Goal: Task Accomplishment & Management: Manage account settings

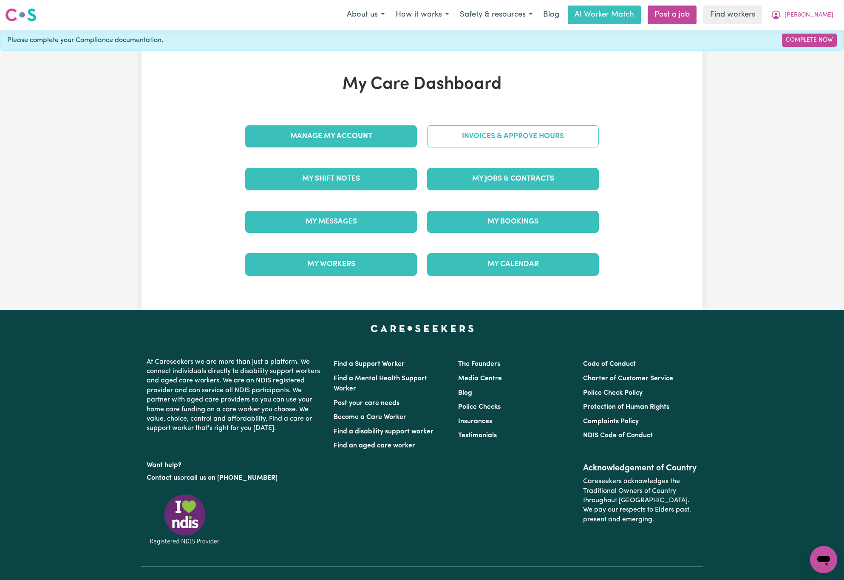
click at [496, 138] on link "Invoices & Approve Hours" at bounding box center [513, 136] width 172 height 22
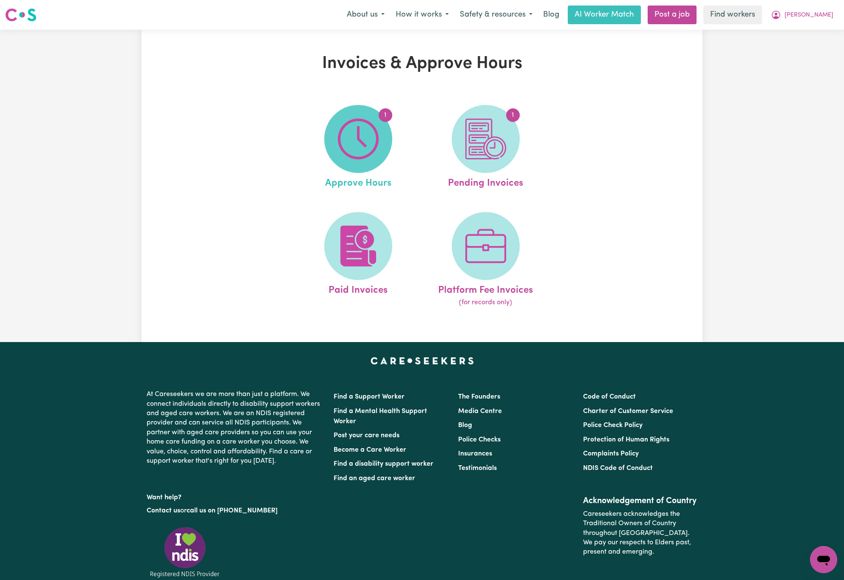
click at [380, 132] on span "1" at bounding box center [358, 139] width 68 height 68
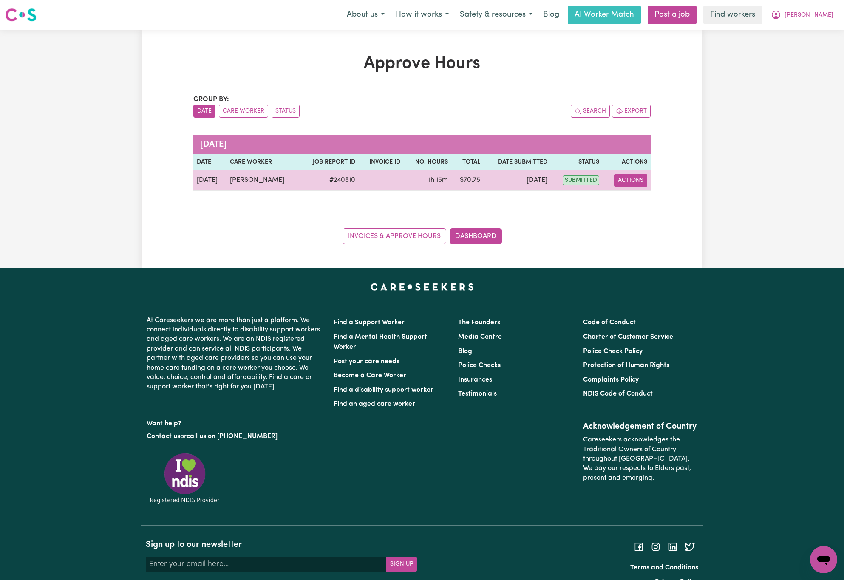
click at [626, 178] on button "Actions" at bounding box center [630, 180] width 33 height 13
click at [650, 201] on link "View Job Report" at bounding box center [651, 200] width 73 height 17
select select "pm"
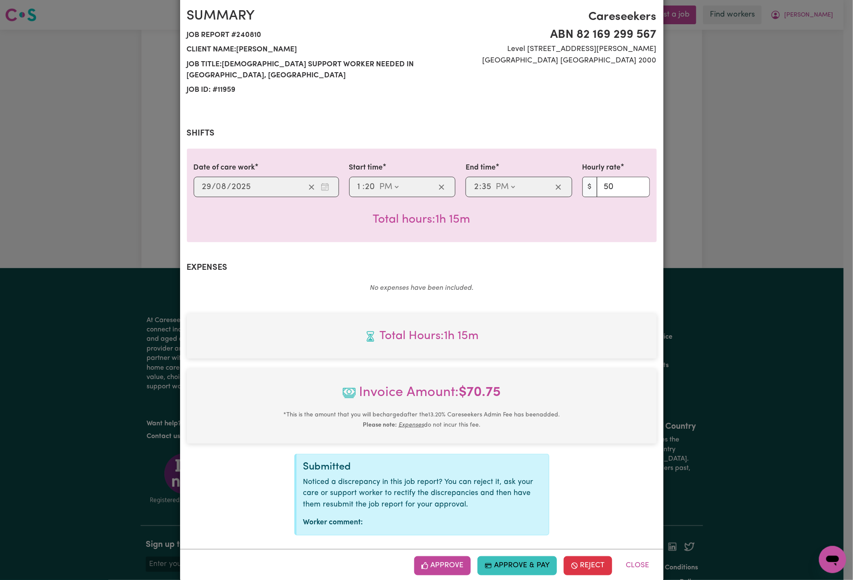
scroll to position [88, 0]
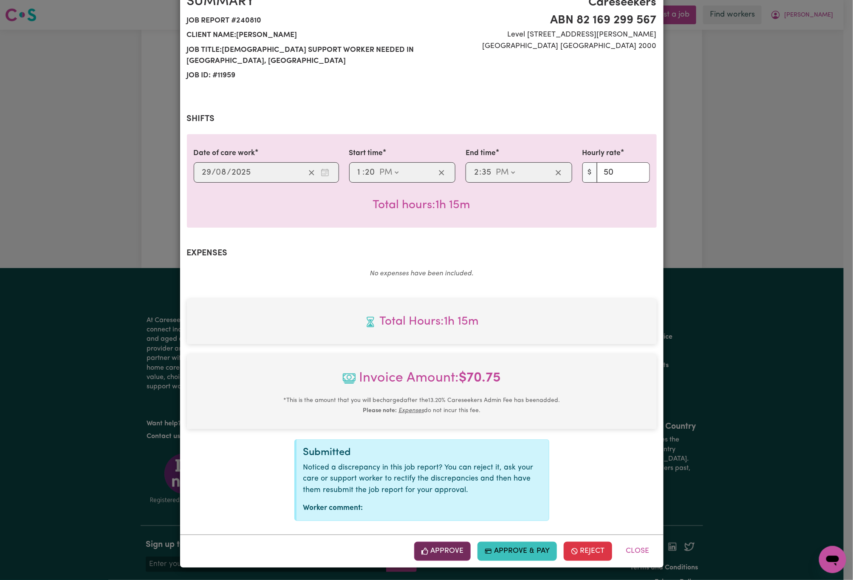
click at [434, 548] on button "Approve" at bounding box center [442, 551] width 57 height 19
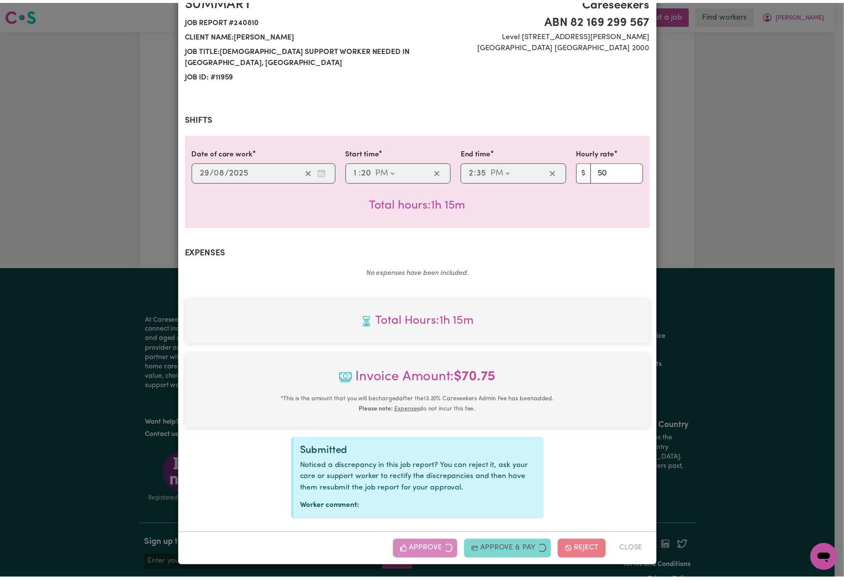
scroll to position [0, 0]
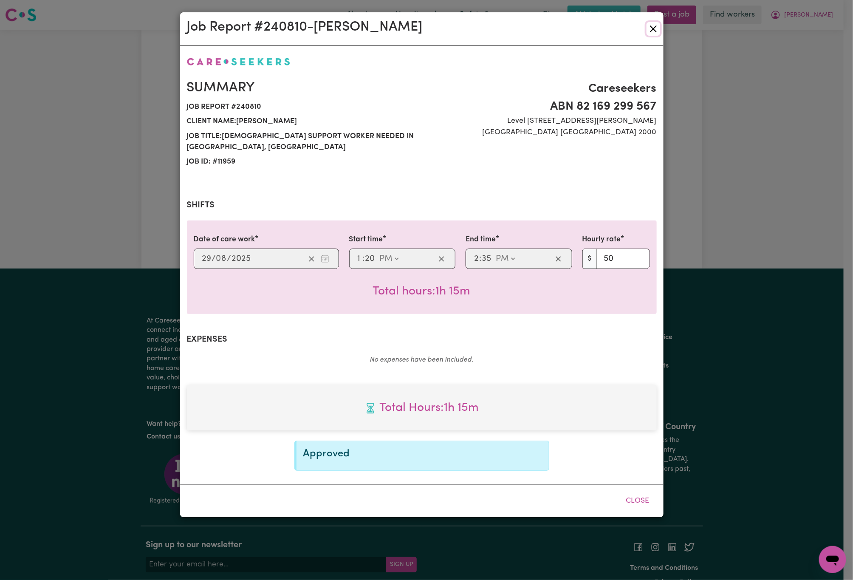
click at [658, 28] on button "Close" at bounding box center [654, 29] width 14 height 14
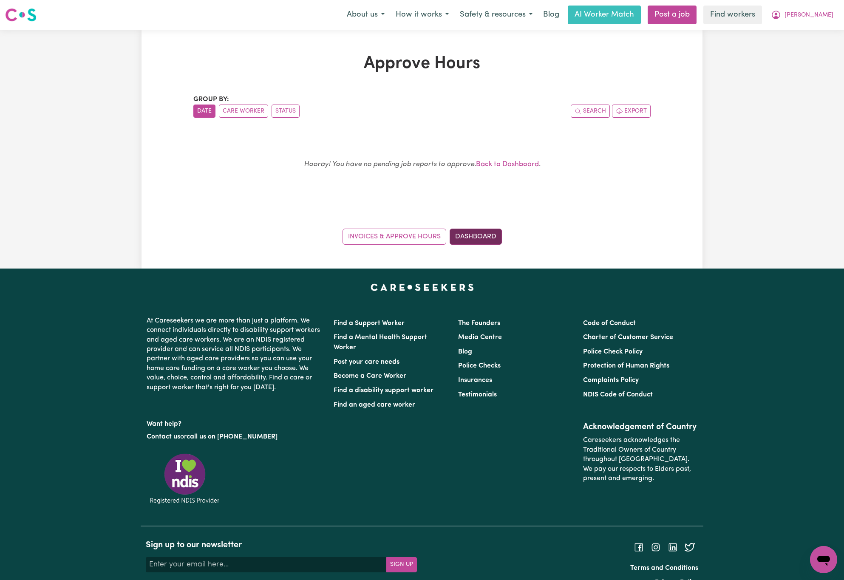
click at [476, 242] on link "Dashboard" at bounding box center [476, 237] width 52 height 16
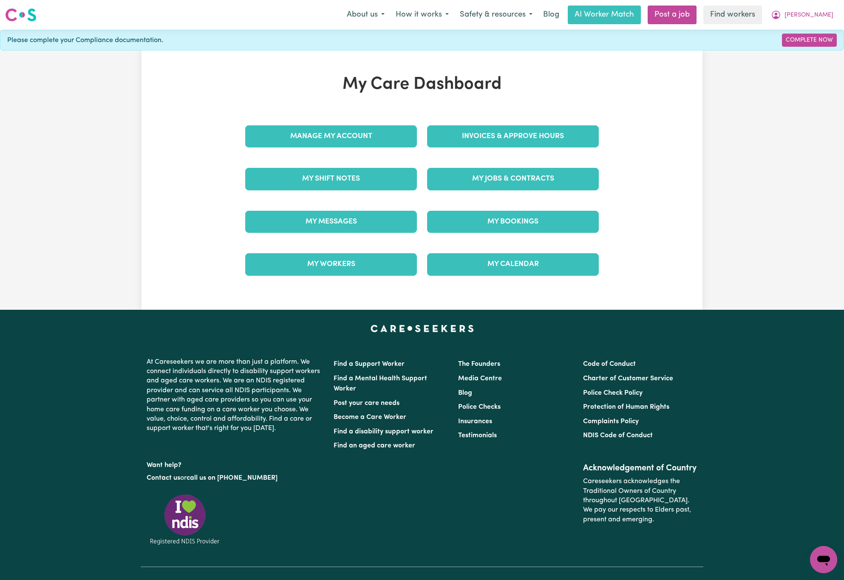
click at [538, 124] on div "Invoices & Approve Hours" at bounding box center [513, 136] width 182 height 42
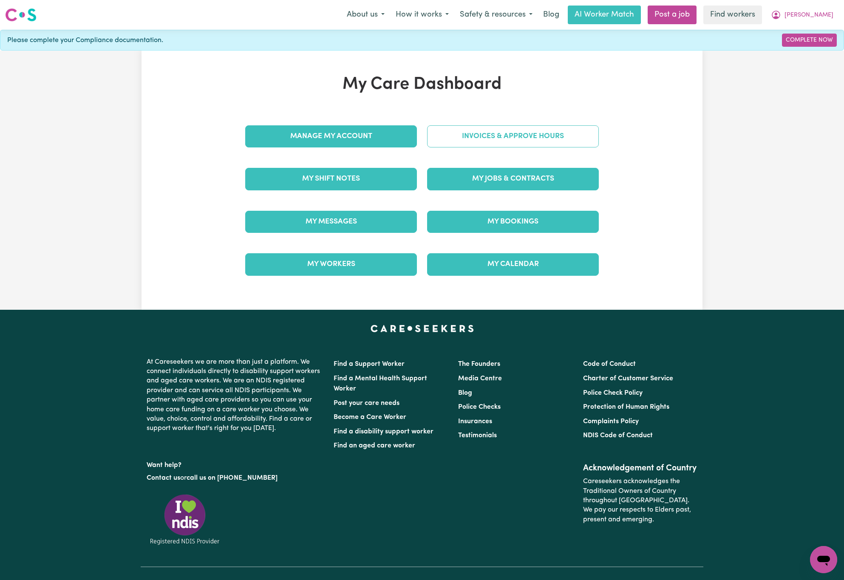
click at [533, 141] on link "Invoices & Approve Hours" at bounding box center [513, 136] width 172 height 22
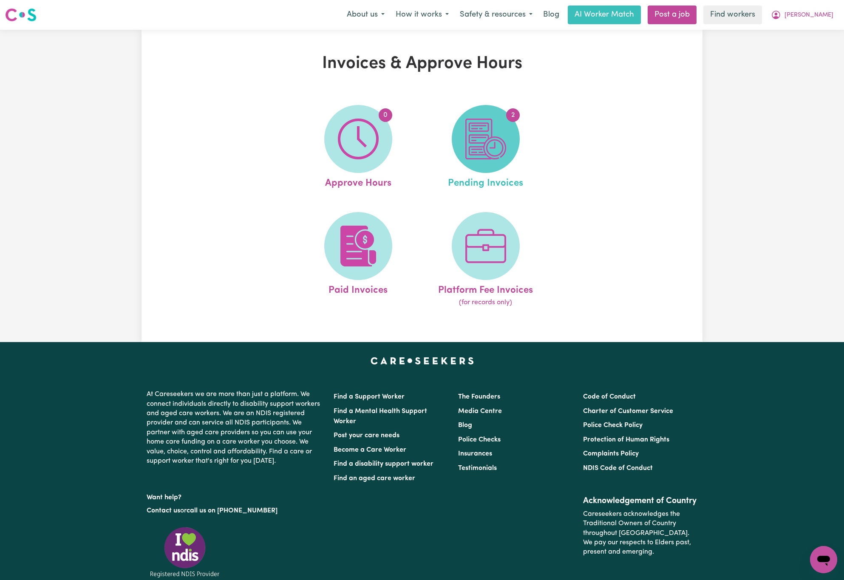
click at [485, 144] on img at bounding box center [485, 139] width 41 height 41
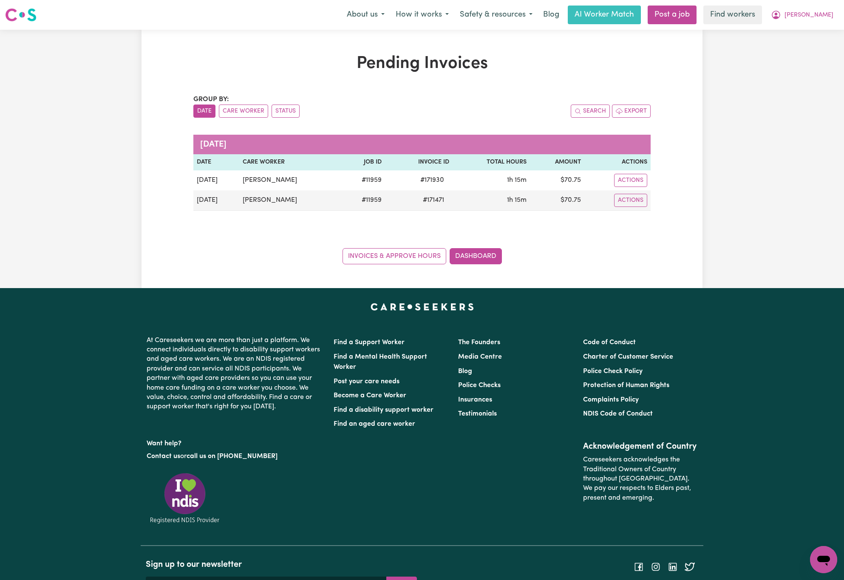
click at [27, 96] on div "Pending Invoices Group by: Date Care Worker Status Search Export [DATE] Date Ca…" at bounding box center [422, 159] width 844 height 258
click at [484, 255] on link "Dashboard" at bounding box center [476, 256] width 52 height 16
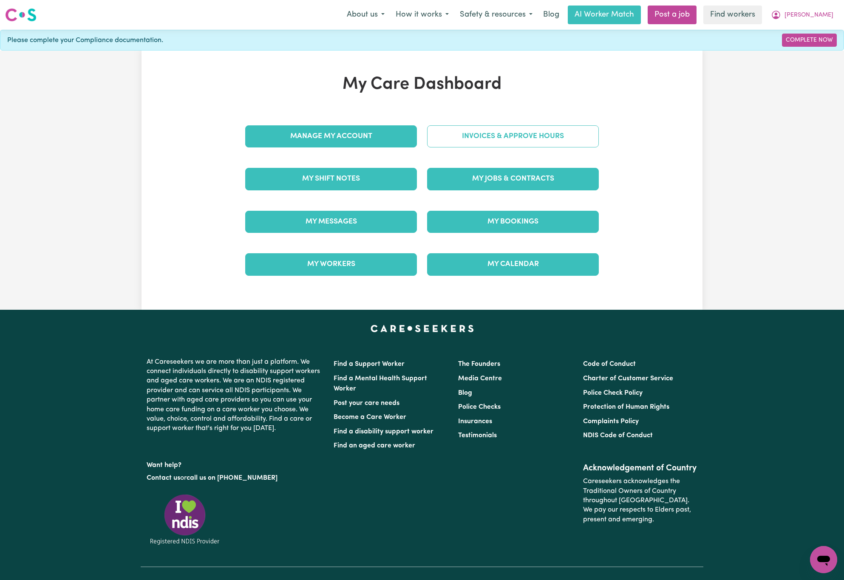
click at [555, 140] on link "Invoices & Approve Hours" at bounding box center [513, 136] width 172 height 22
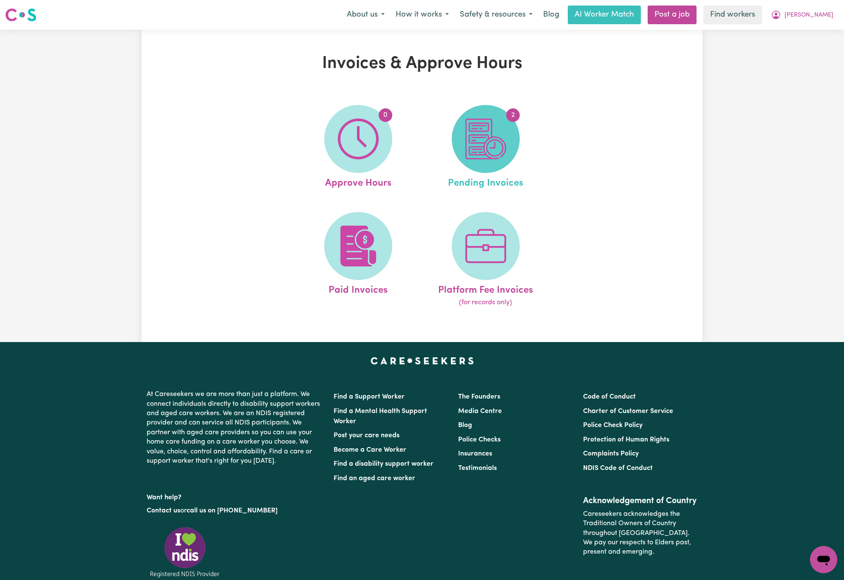
click at [482, 153] on img at bounding box center [485, 139] width 41 height 41
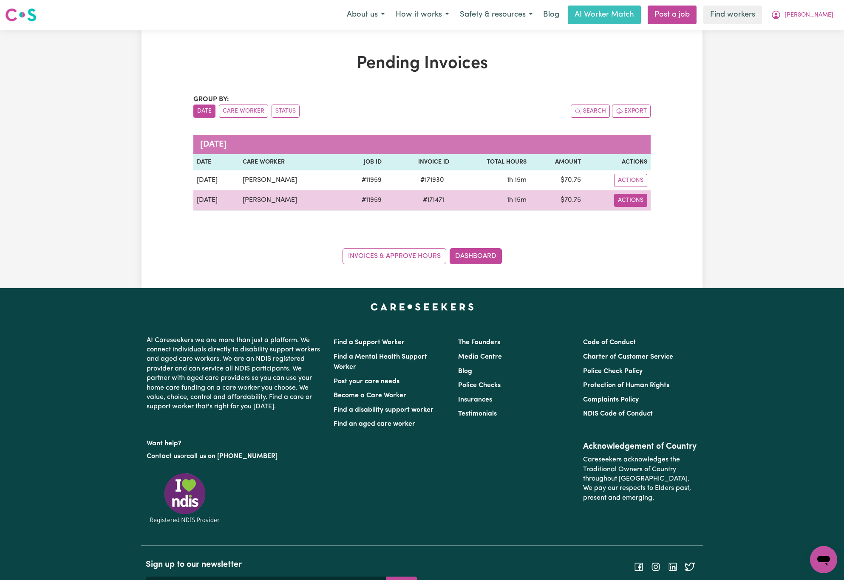
click at [631, 204] on button "Actions" at bounding box center [630, 200] width 33 height 13
click at [647, 214] on link "Download Invoice" at bounding box center [656, 220] width 78 height 17
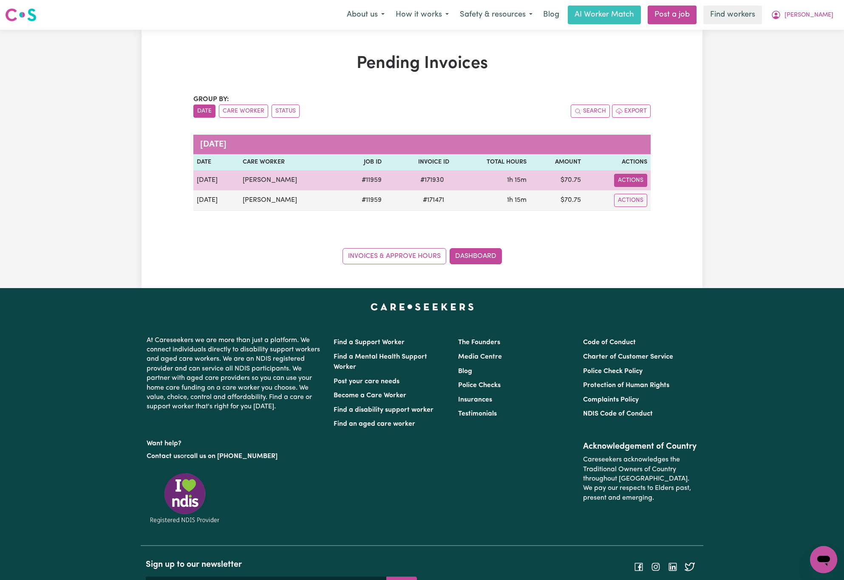
click at [632, 182] on button "Actions" at bounding box center [630, 180] width 33 height 13
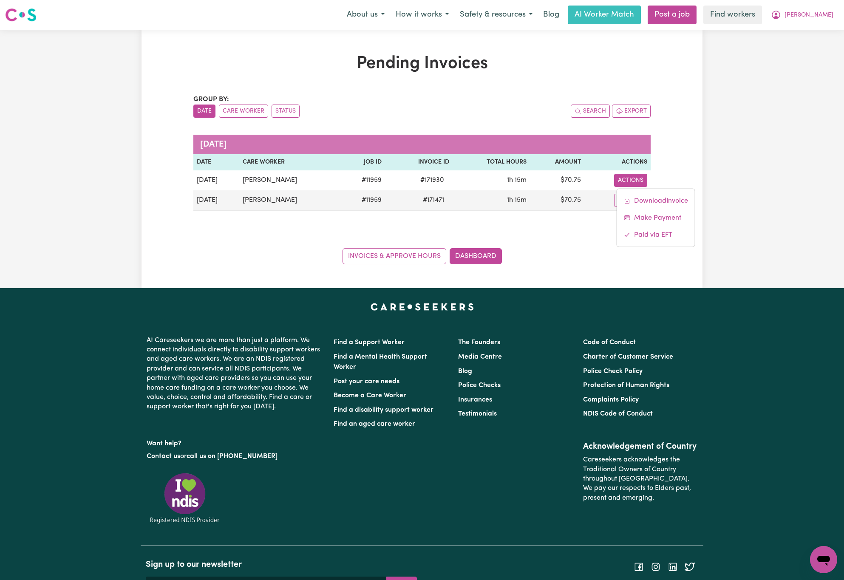
drag, startPoint x: 580, startPoint y: 233, endPoint x: 598, endPoint y: 229, distance: 18.9
click at [586, 232] on div "Group by: Date Care Worker Status Search Export [DATE] Date Care Worker Job ID …" at bounding box center [421, 179] width 457 height 170
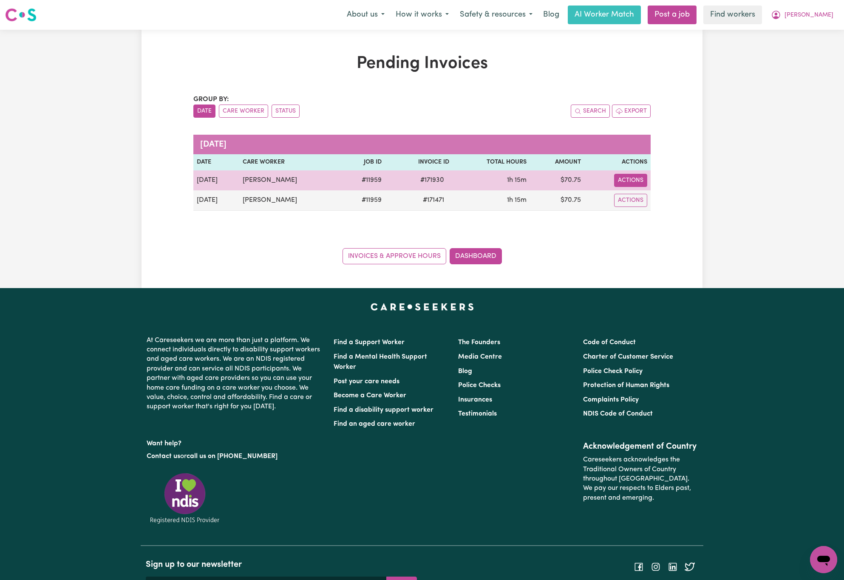
click at [635, 180] on button "Actions" at bounding box center [630, 180] width 33 height 13
click at [650, 196] on link "Download Invoice" at bounding box center [656, 200] width 78 height 17
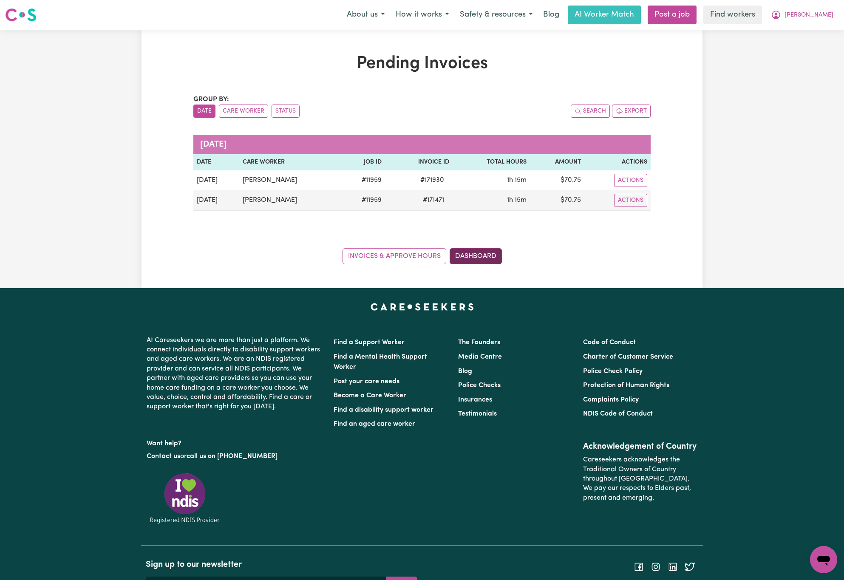
click at [481, 254] on link "Dashboard" at bounding box center [476, 256] width 52 height 16
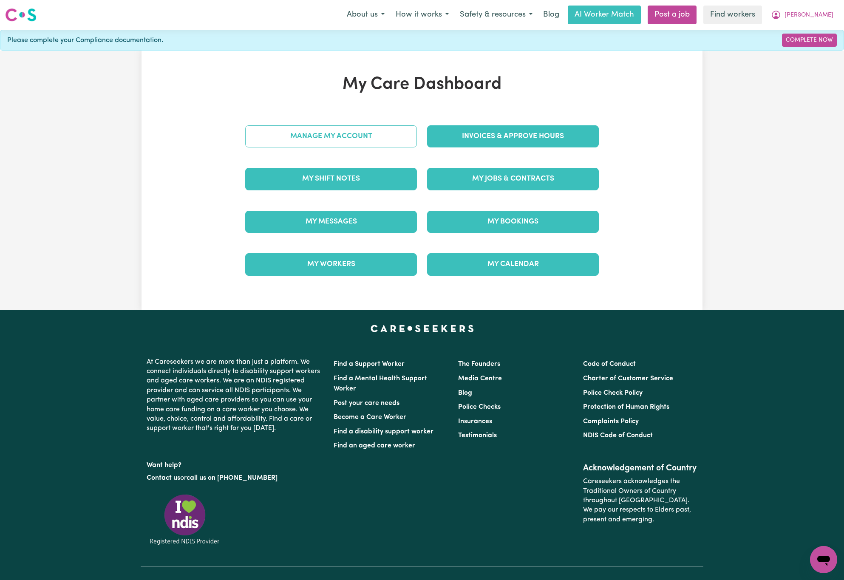
click at [340, 136] on link "Manage My Account" at bounding box center [331, 136] width 172 height 22
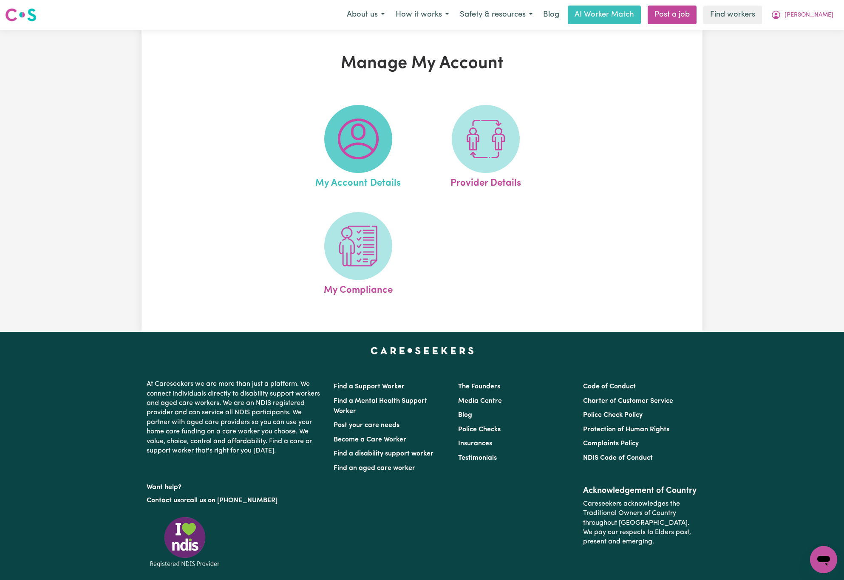
click at [382, 142] on span at bounding box center [358, 139] width 68 height 68
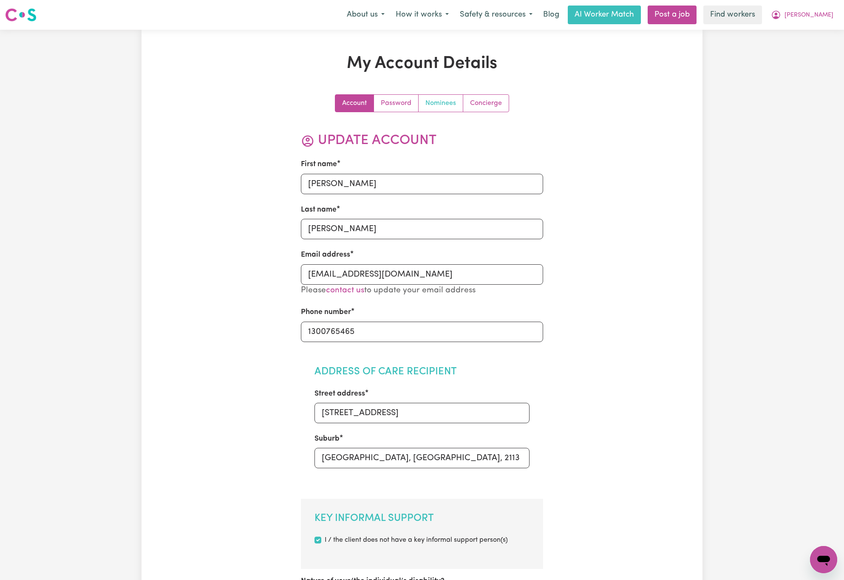
click at [442, 103] on link "Nominees" at bounding box center [441, 103] width 45 height 17
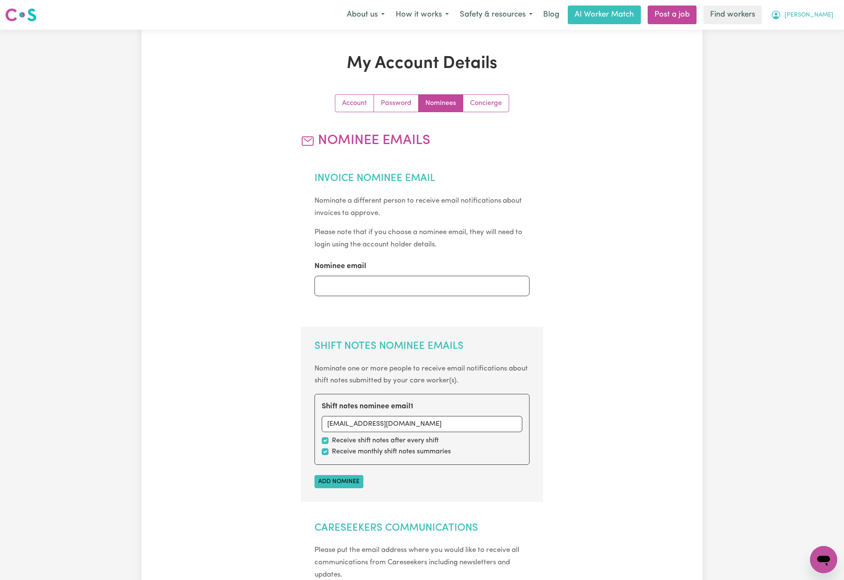
click at [825, 11] on span "[PERSON_NAME]" at bounding box center [809, 15] width 49 height 9
click at [822, 30] on link "My Dashboard" at bounding box center [804, 33] width 67 height 16
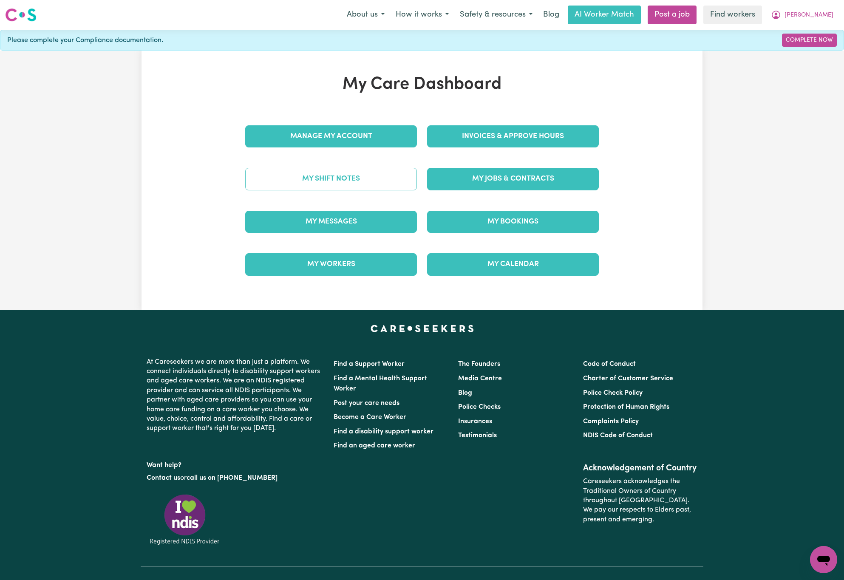
click at [389, 180] on link "My Shift Notes" at bounding box center [331, 179] width 172 height 22
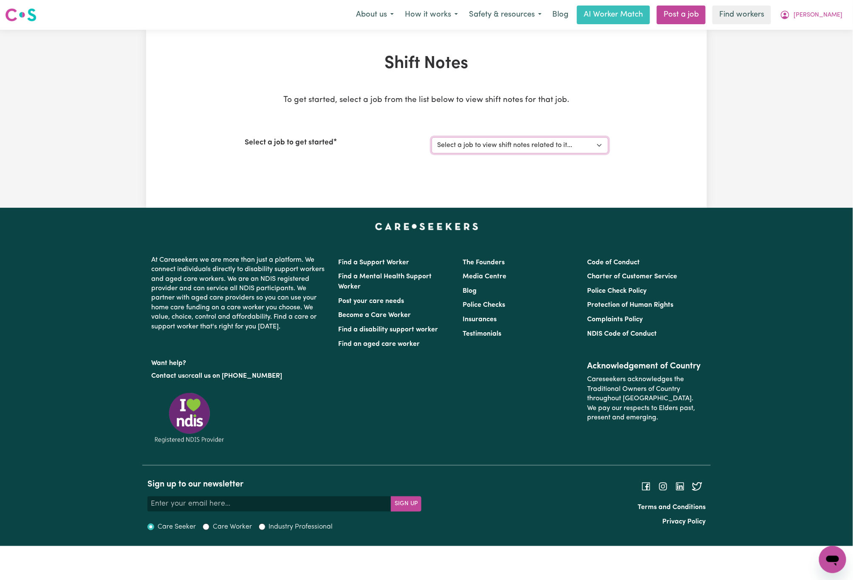
click at [462, 148] on select "Select a job to view shift notes related to it... [DEMOGRAPHIC_DATA] Support Wo…" at bounding box center [520, 145] width 177 height 16
select select "11959"
click at [432, 137] on select "Select a job to view shift notes related to it... [DEMOGRAPHIC_DATA] Support Wo…" at bounding box center [520, 145] width 177 height 16
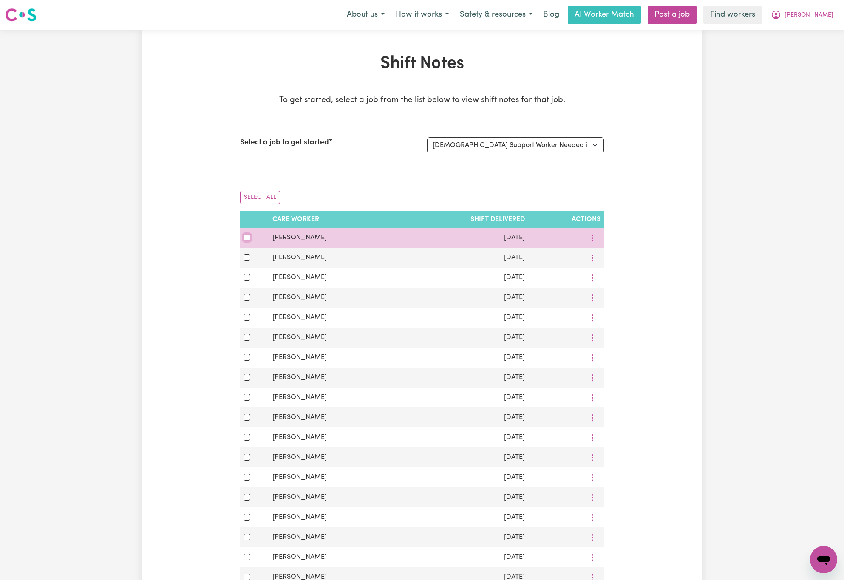
click at [245, 238] on input "checkbox" at bounding box center [247, 237] width 7 height 7
checkbox input "true"
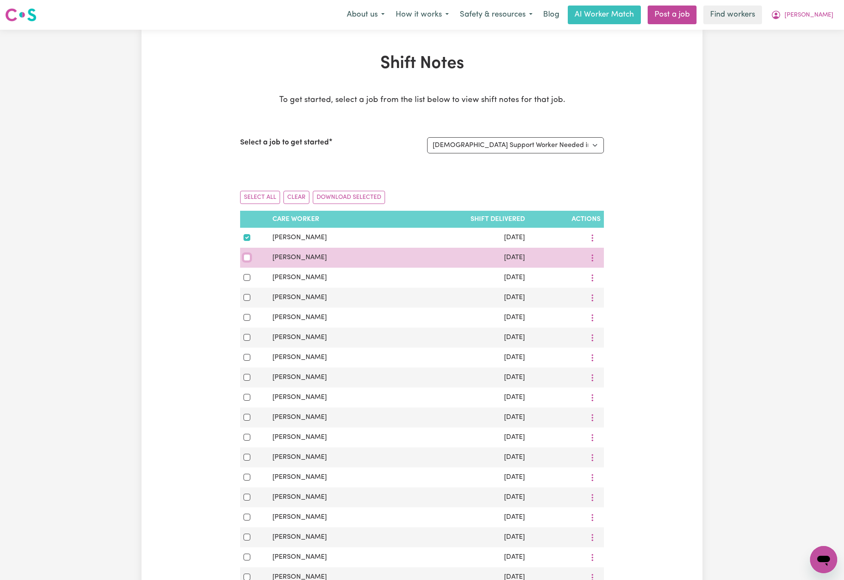
click at [245, 261] on input "checkbox" at bounding box center [247, 257] width 7 height 7
checkbox input "true"
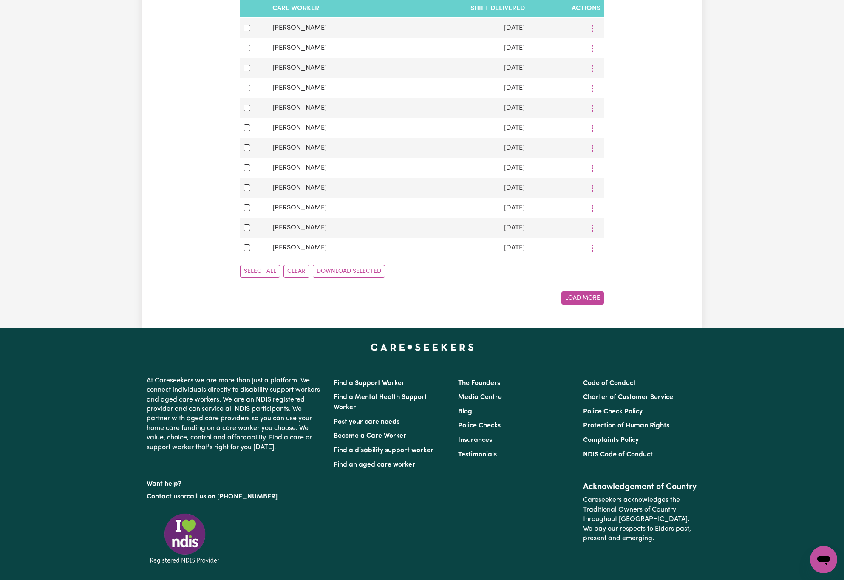
scroll to position [510, 0]
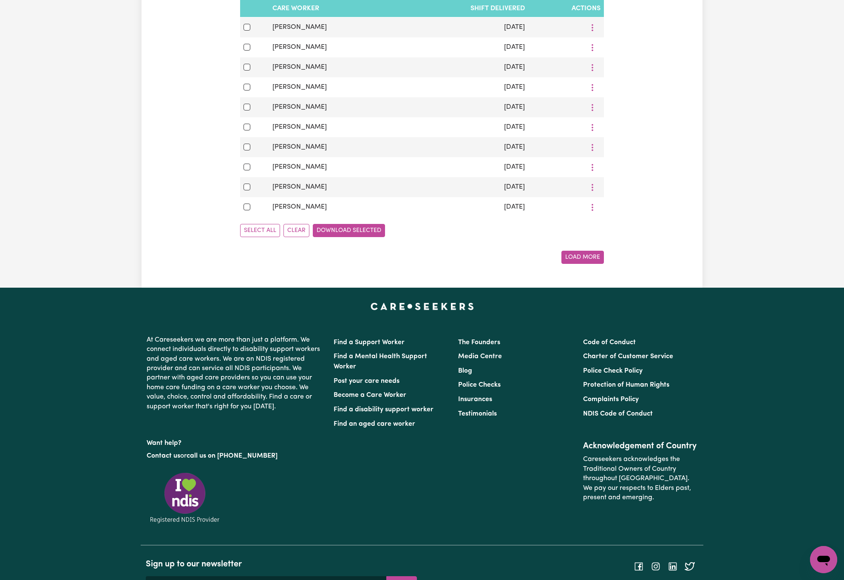
click at [366, 237] on button "Download Selected" at bounding box center [349, 230] width 72 height 13
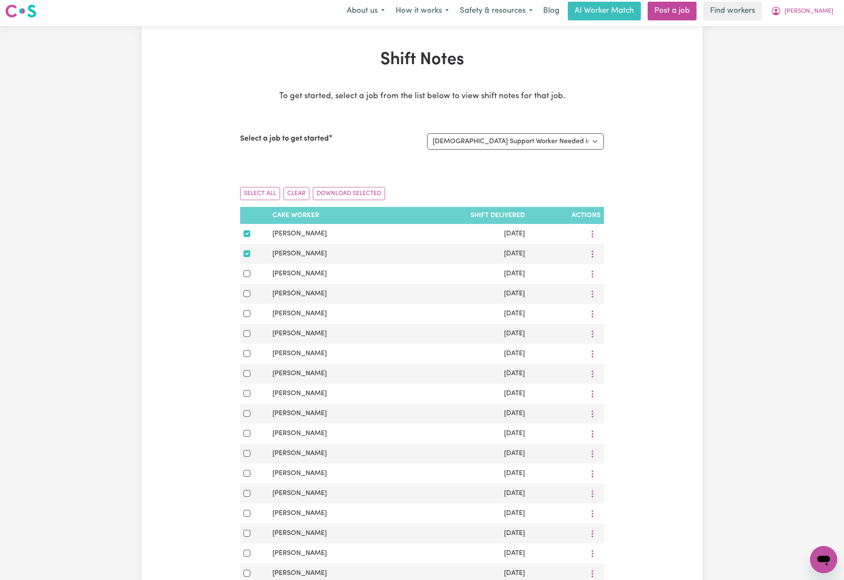
scroll to position [0, 0]
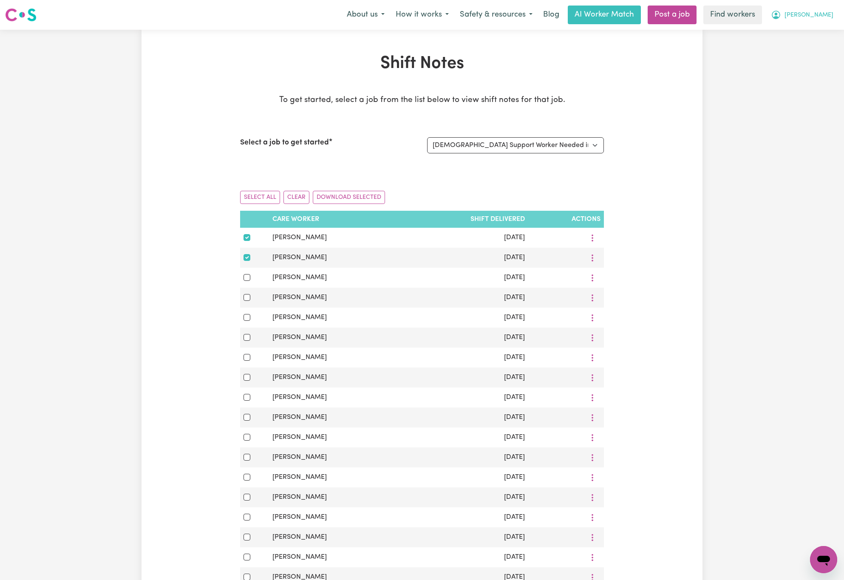
click at [820, 17] on span "[PERSON_NAME]" at bounding box center [809, 15] width 49 height 9
click at [820, 49] on link "Logout" at bounding box center [804, 49] width 67 height 16
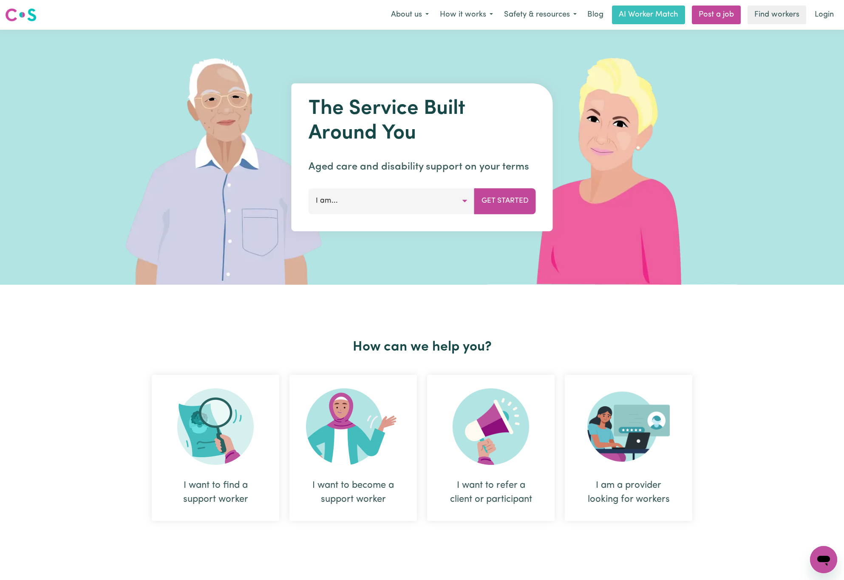
drag, startPoint x: 88, startPoint y: 84, endPoint x: 159, endPoint y: 85, distance: 70.6
click at [88, 84] on div "The Service Built Around You Aged care and disability support on your terms I a…" at bounding box center [422, 157] width 844 height 255
click at [821, 12] on link "Login" at bounding box center [824, 15] width 29 height 19
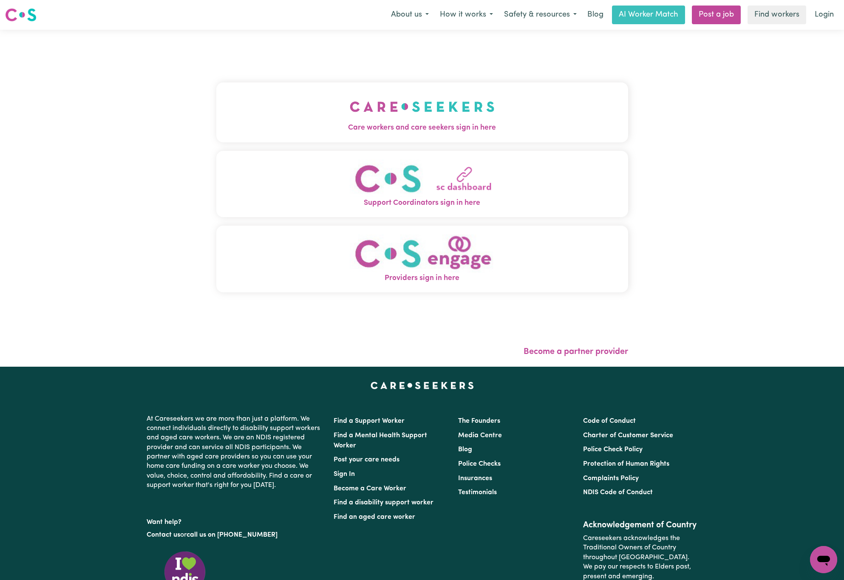
click at [482, 78] on div "Care workers and care seekers sign in here Support Coordinators sign in here Pr…" at bounding box center [422, 192] width 412 height 290
click at [484, 93] on img "Care workers and care seekers sign in here" at bounding box center [422, 106] width 145 height 31
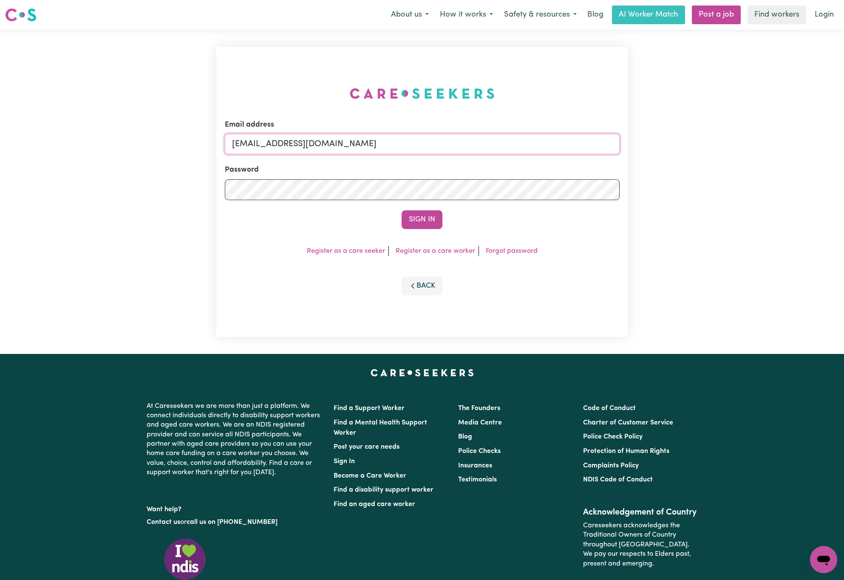
drag, startPoint x: 275, startPoint y: 143, endPoint x: 711, endPoint y: 138, distance: 435.2
click at [708, 140] on div "Email address [EMAIL_ADDRESS][DOMAIN_NAME] Password Sign In Register as a care …" at bounding box center [422, 192] width 844 height 324
paste input "DonnaREVOLT"
type input "[EMAIL_ADDRESS][DOMAIN_NAME]"
click at [402, 210] on button "Sign In" at bounding box center [422, 219] width 41 height 19
